Goal: Find specific page/section: Find specific page/section

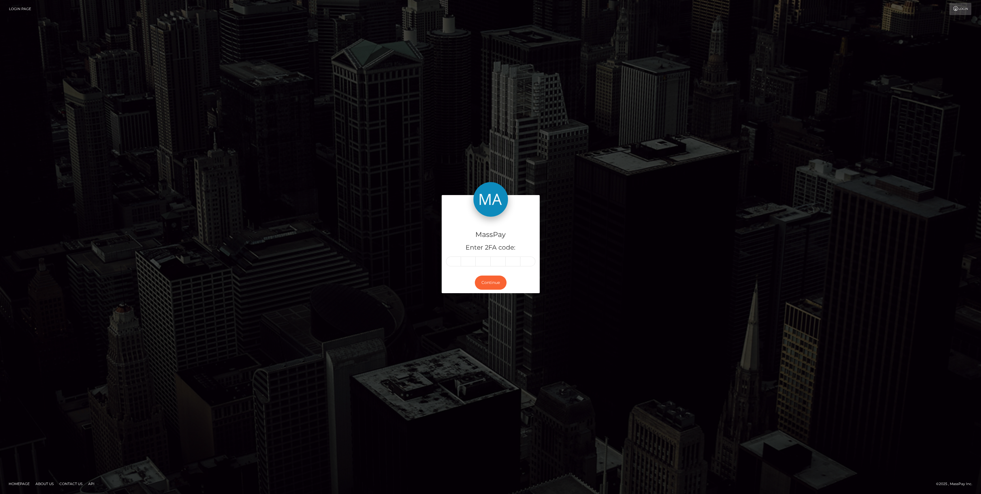
click at [455, 251] on h5 "Enter 2FA code:" at bounding box center [490, 247] width 89 height 9
click at [454, 262] on input "text" at bounding box center [453, 261] width 15 height 10
paste input "2"
type input "2"
type input "9"
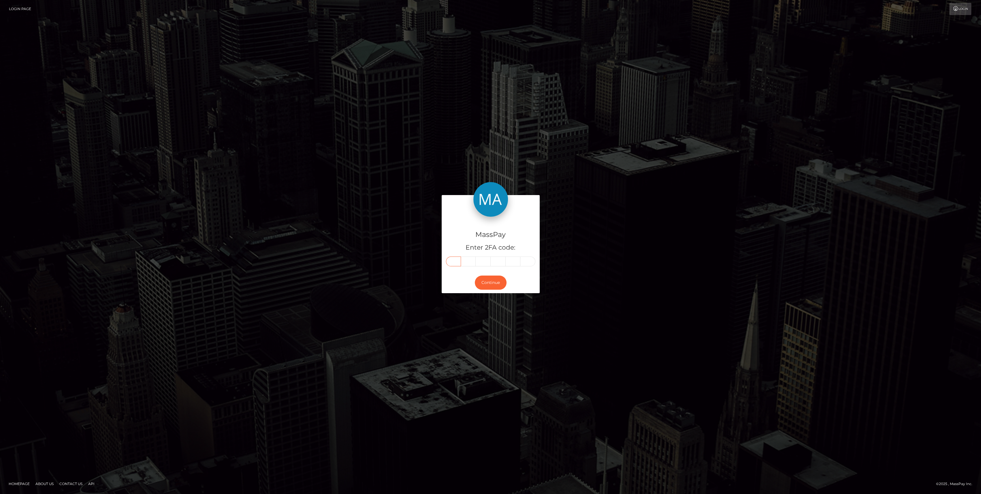
type input "2"
type input "1"
type input "6"
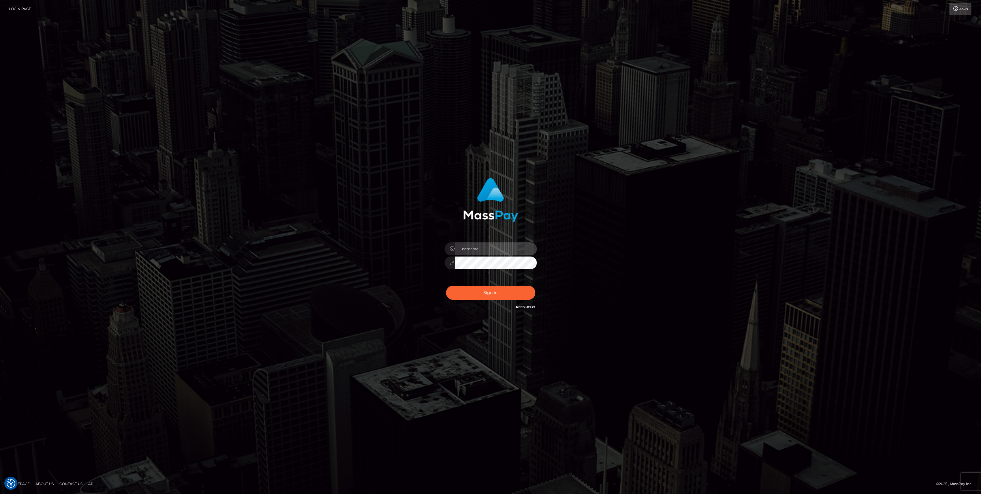
type input "bengreen"
click at [461, 290] on button "Sign in" at bounding box center [490, 292] width 89 height 14
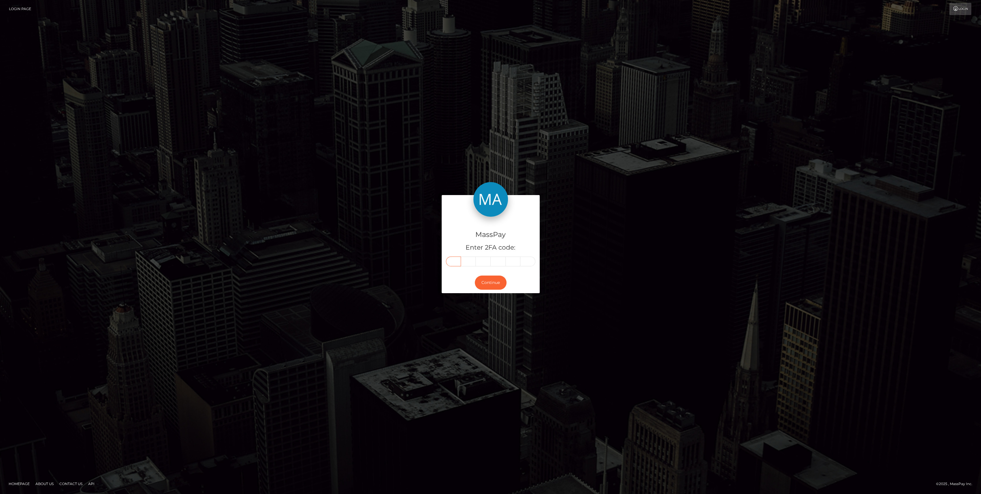
drag, startPoint x: 453, startPoint y: 268, endPoint x: 459, endPoint y: 261, distance: 8.6
paste input "2"
type input "2"
type input "9"
type input "2"
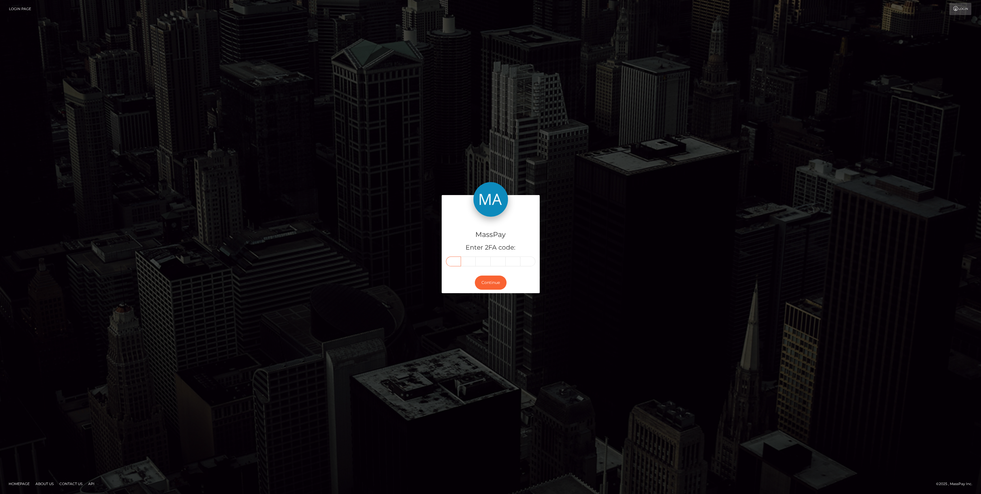
type input "1"
type input "6"
click at [487, 293] on form "MassPay Enter 2FA code: 2 9 2 1 1 6 292116 Continue" at bounding box center [491, 247] width 98 height 104
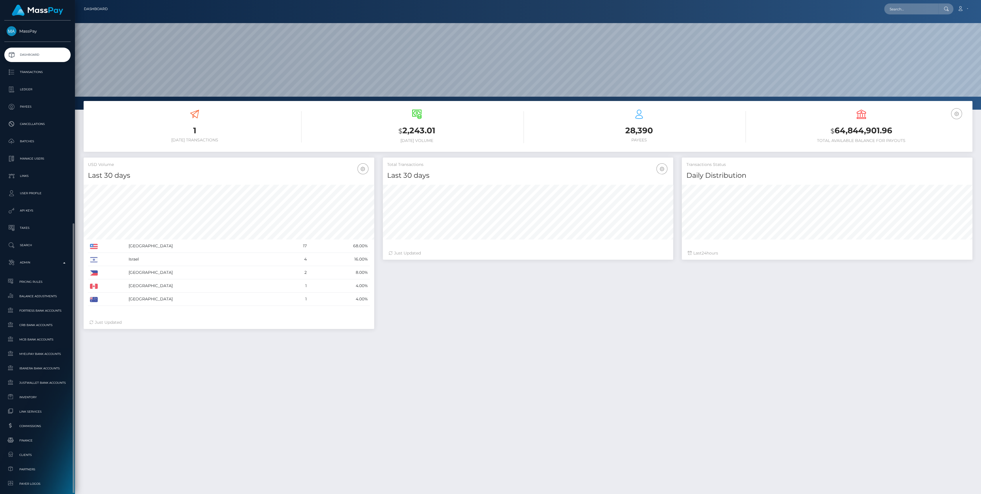
scroll to position [102, 291]
click at [16, 328] on span "Finance" at bounding box center [38, 328] width 62 height 7
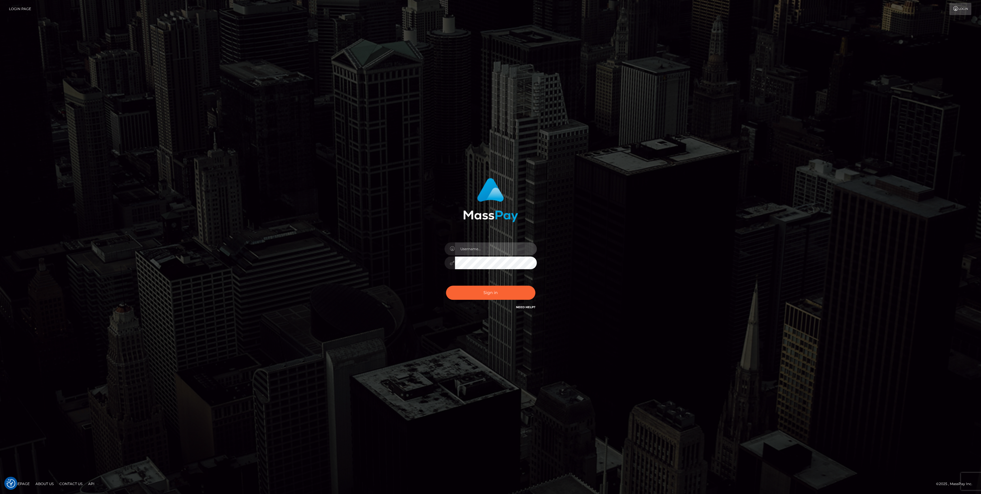
type input "bengreen"
click at [510, 289] on button "Sign in" at bounding box center [490, 292] width 89 height 14
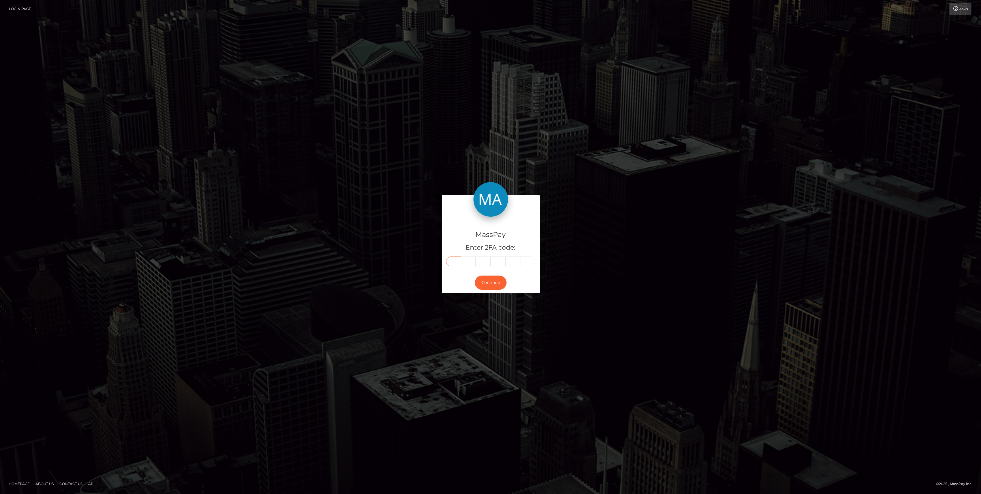
paste input "6"
type input "6"
type input "2"
type input "0"
type input "7"
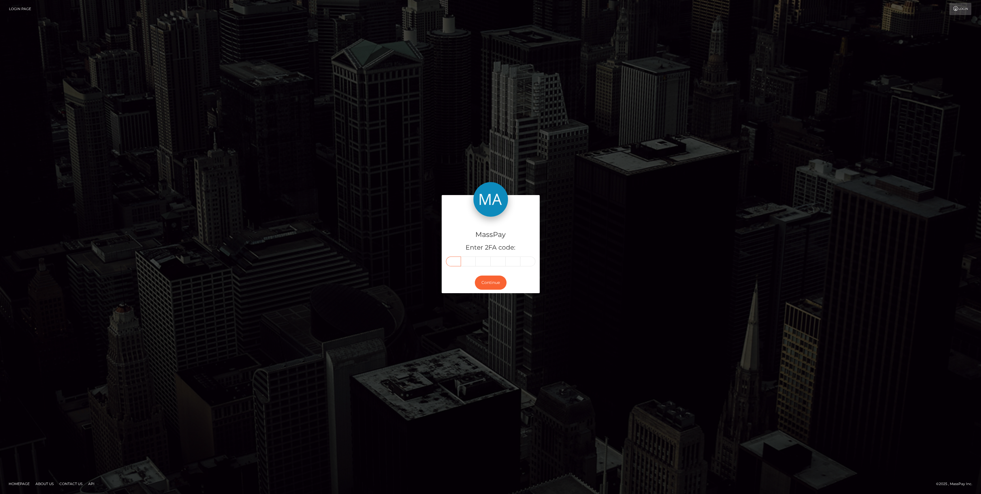
type input "1"
type input "0"
click at [487, 286] on button "Continue" at bounding box center [491, 282] width 32 height 14
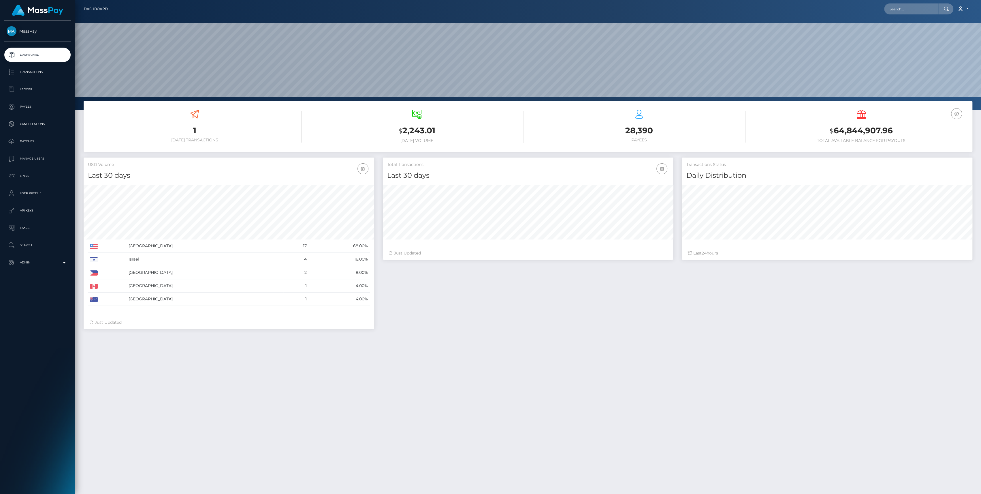
scroll to position [102, 291]
click at [41, 255] on link "Admin" at bounding box center [37, 262] width 66 height 14
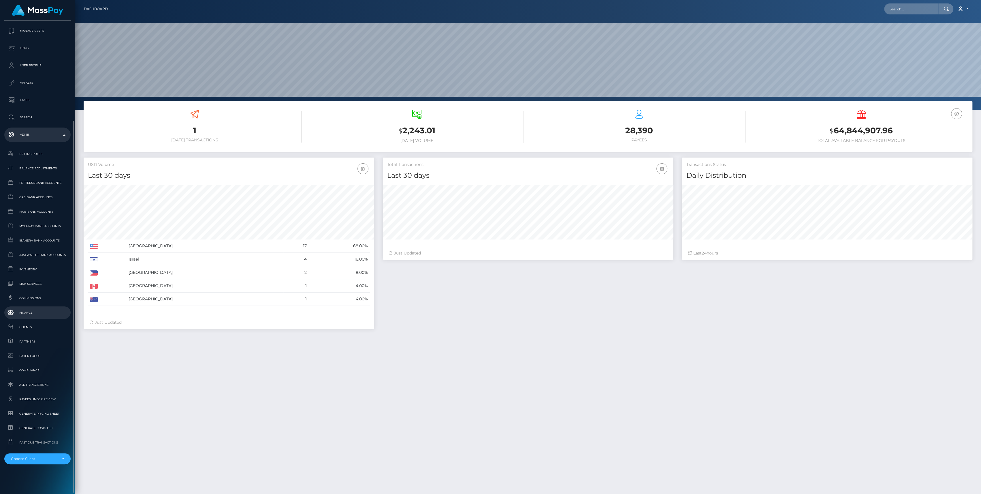
click at [32, 314] on span "Finance" at bounding box center [38, 312] width 62 height 7
